Goal: Find specific page/section: Find specific page/section

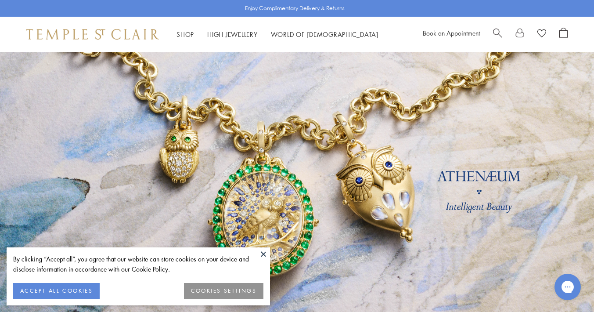
click at [263, 253] on button at bounding box center [263, 253] width 13 height 13
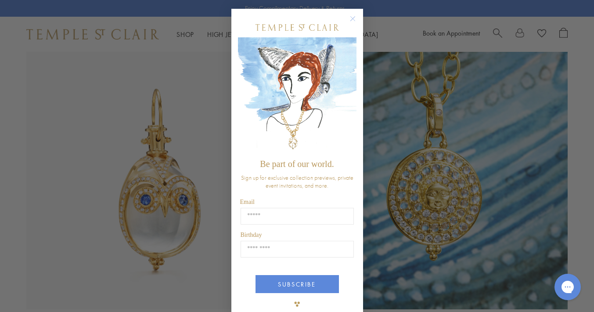
scroll to position [493, 0]
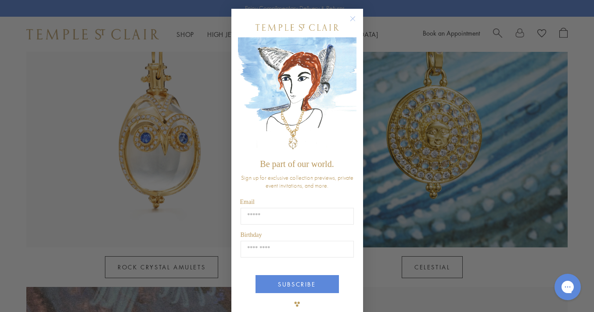
click at [353, 18] on circle "Close dialog" at bounding box center [352, 19] width 11 height 11
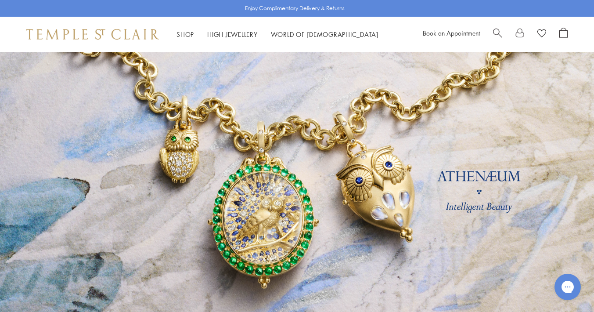
scroll to position [0, 0]
click at [231, 33] on link "High Jewellery High Jewellery" at bounding box center [232, 34] width 51 height 9
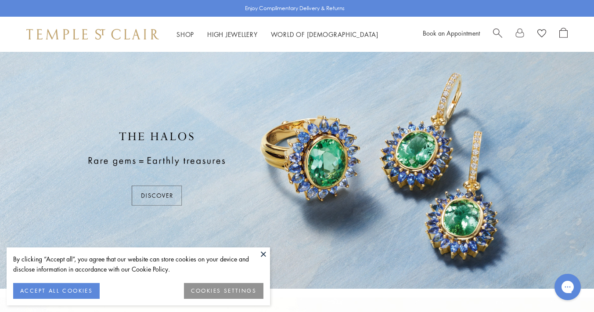
click at [263, 254] on button at bounding box center [263, 253] width 13 height 13
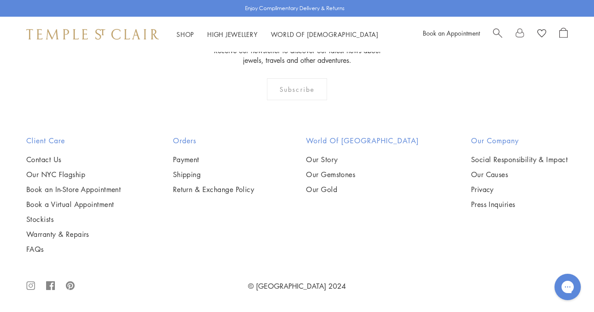
scroll to position [848, 0]
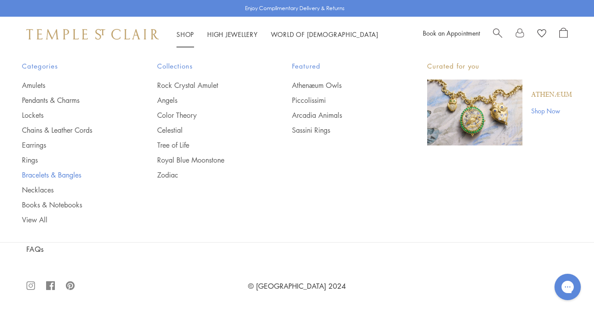
click at [68, 177] on link "Bracelets & Bangles" at bounding box center [72, 175] width 100 height 10
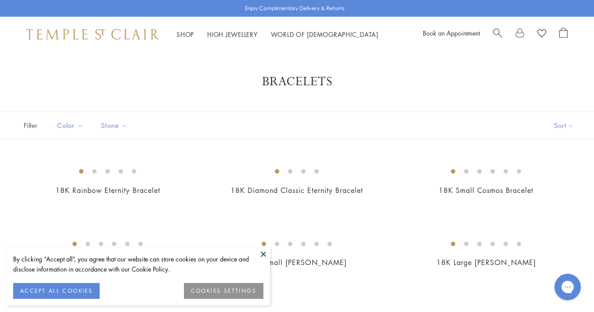
click at [265, 255] on button at bounding box center [263, 253] width 13 height 13
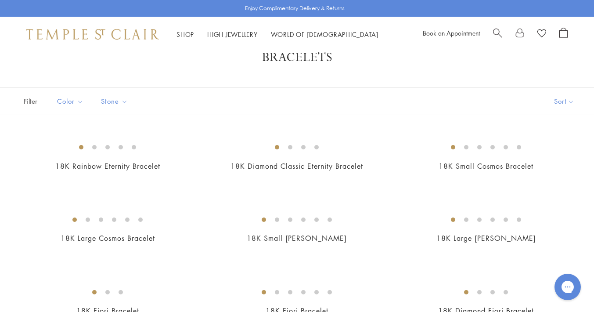
scroll to position [27, 0]
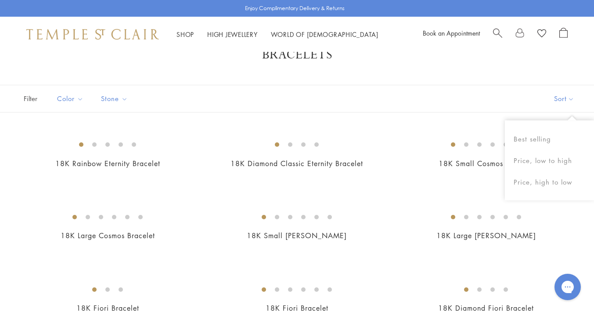
click at [570, 102] on button "Sort" at bounding box center [564, 98] width 60 height 27
click at [570, 100] on button "Sort" at bounding box center [564, 98] width 60 height 27
click at [549, 161] on button "Price, low to high" at bounding box center [549, 161] width 89 height 22
